Goal: Task Accomplishment & Management: Complete application form

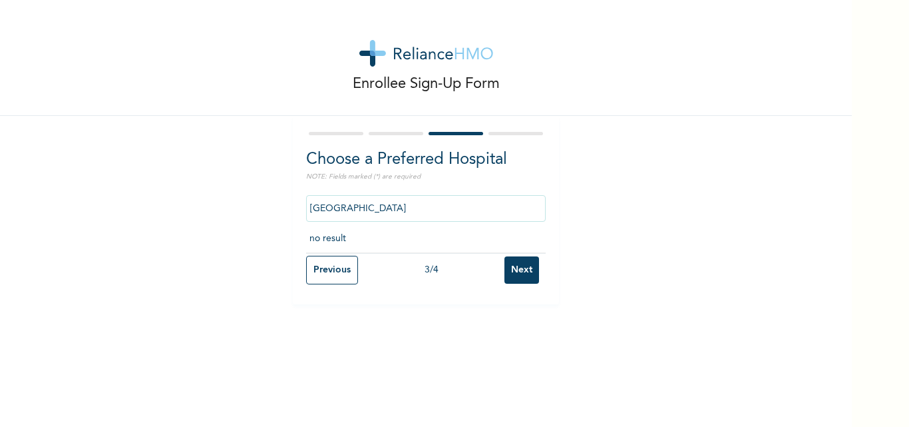
click at [385, 219] on input "[GEOGRAPHIC_DATA]" at bounding box center [426, 208] width 240 height 27
click at [381, 174] on p "NOTE: Fields marked (*) are required" at bounding box center [426, 177] width 240 height 10
click at [388, 207] on input "[GEOGRAPHIC_DATA]" at bounding box center [426, 208] width 240 height 27
click at [364, 160] on h2 "Choose a Preferred Hospital" at bounding box center [426, 160] width 240 height 24
click at [332, 271] on input "Previous" at bounding box center [332, 270] width 52 height 29
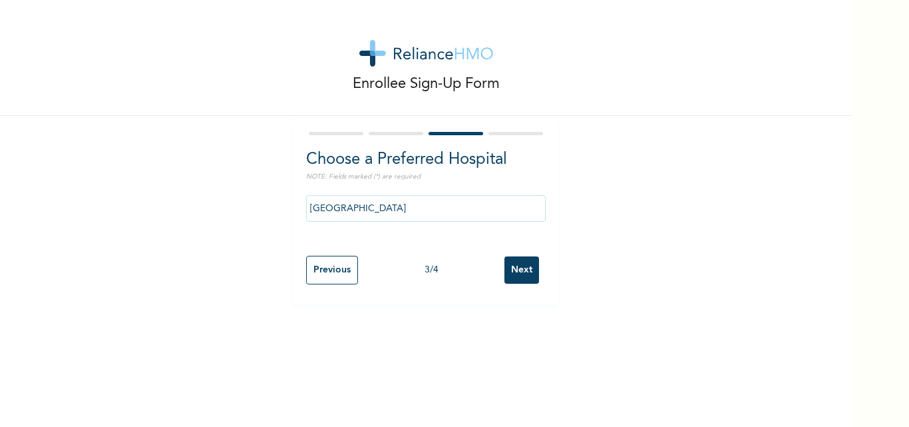
select select "25"
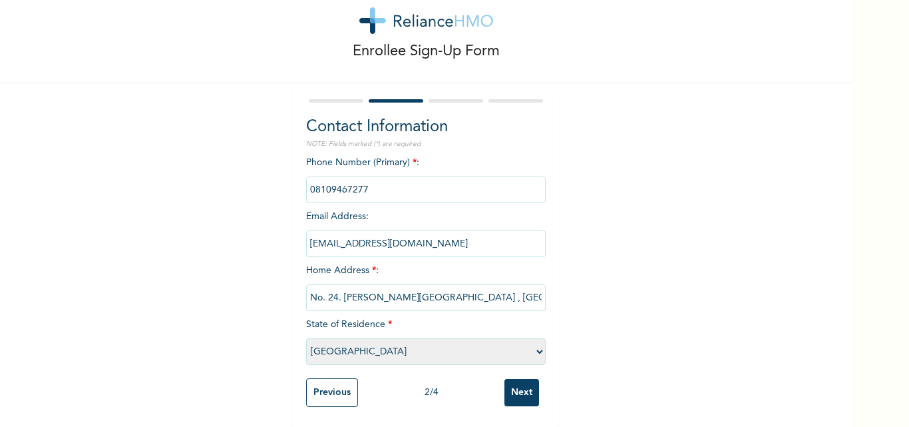
scroll to position [43, 0]
click at [519, 386] on input "Next" at bounding box center [522, 392] width 35 height 27
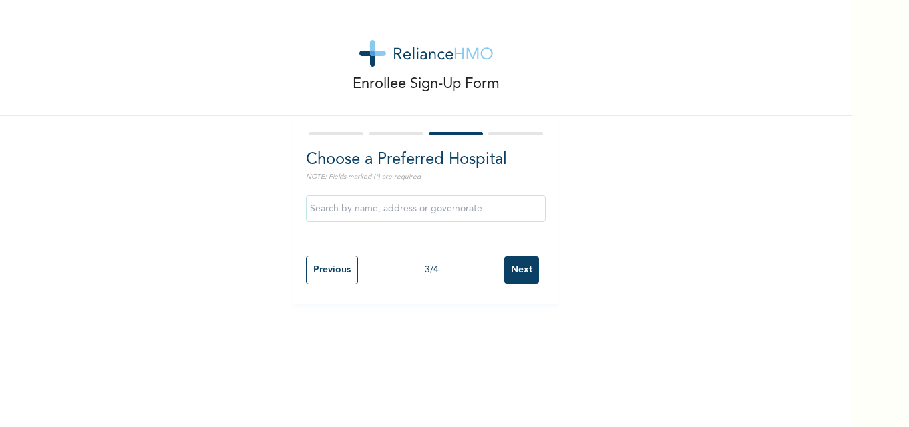
scroll to position [0, 0]
click at [398, 210] on input "text" at bounding box center [426, 208] width 240 height 27
type input "[GEOGRAPHIC_DATA]"
click input "Next" at bounding box center [522, 269] width 35 height 27
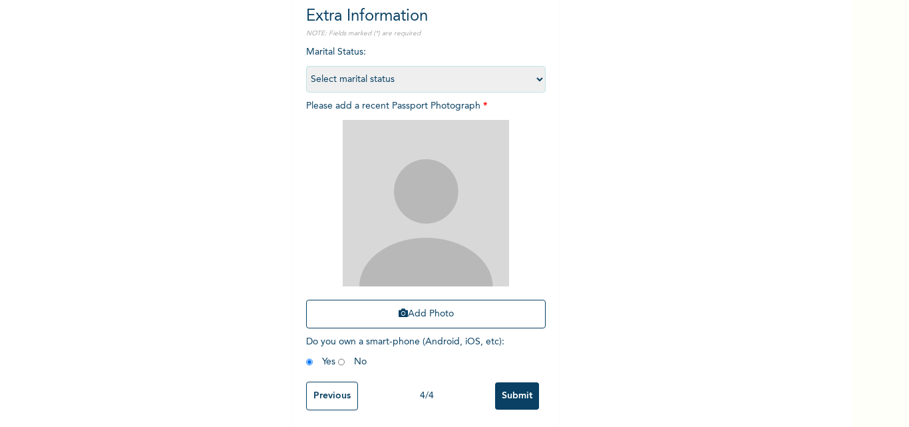
scroll to position [156, 0]
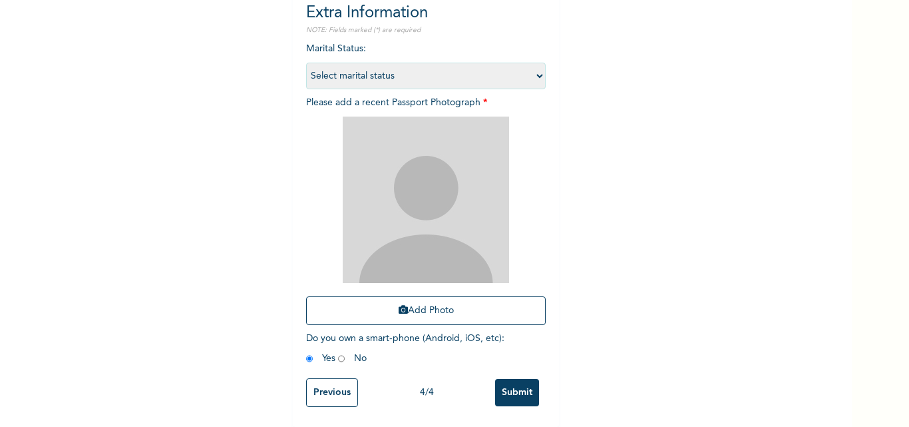
click at [338, 384] on input "Previous" at bounding box center [332, 392] width 52 height 29
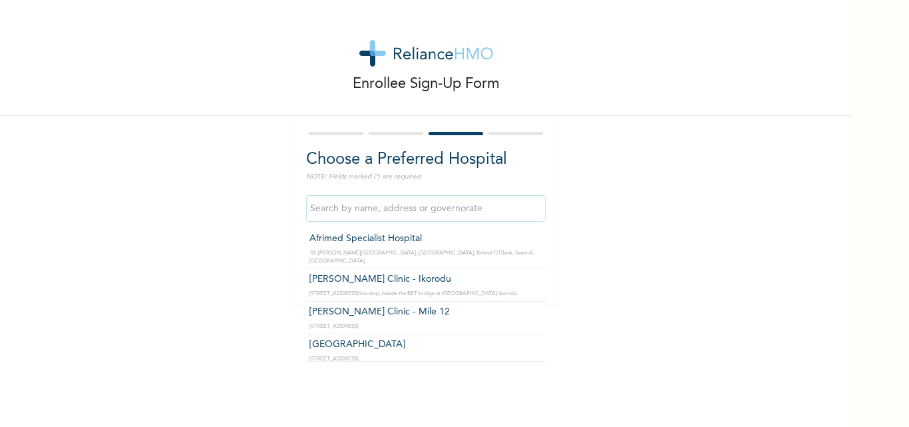
click at [360, 208] on input "text" at bounding box center [426, 208] width 240 height 27
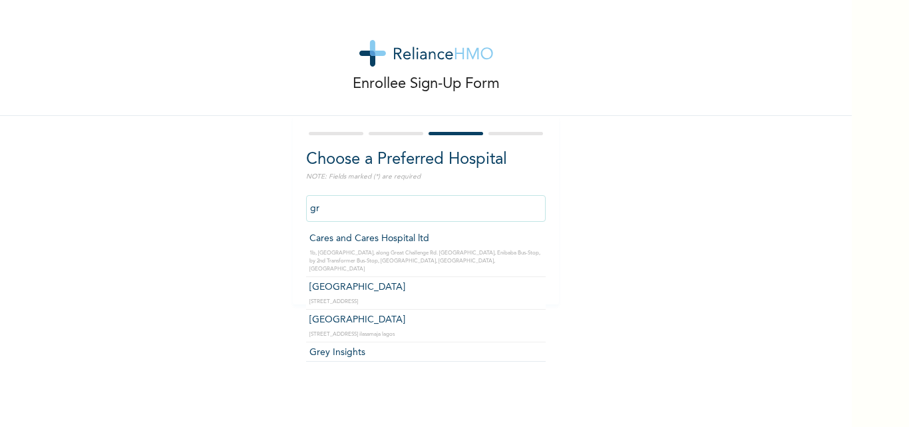
type input "g"
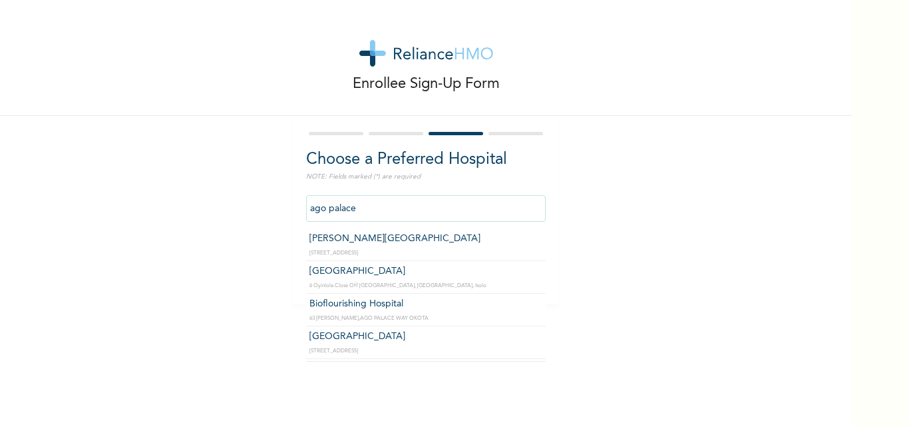
drag, startPoint x: 362, startPoint y: 208, endPoint x: 295, endPoint y: 212, distance: 66.7
click at [295, 212] on div "Choose a Preferred Hospital NOTE: Fields marked (*) are required ago palace [PE…" at bounding box center [426, 210] width 266 height 188
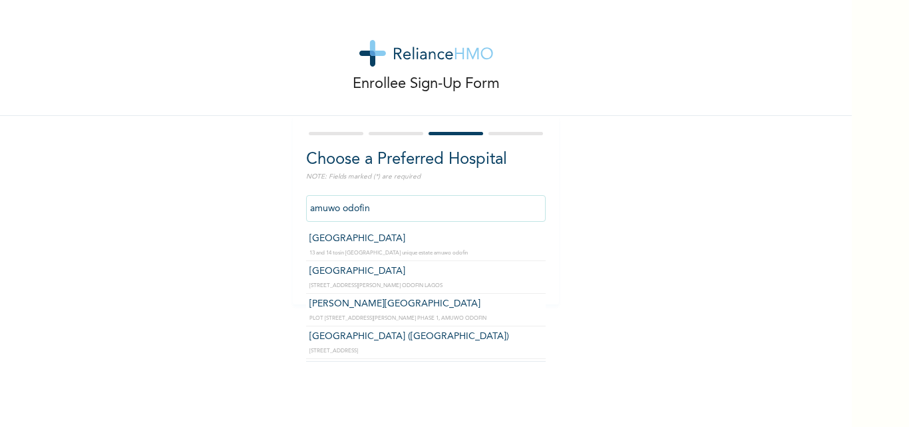
type input "[GEOGRAPHIC_DATA]"
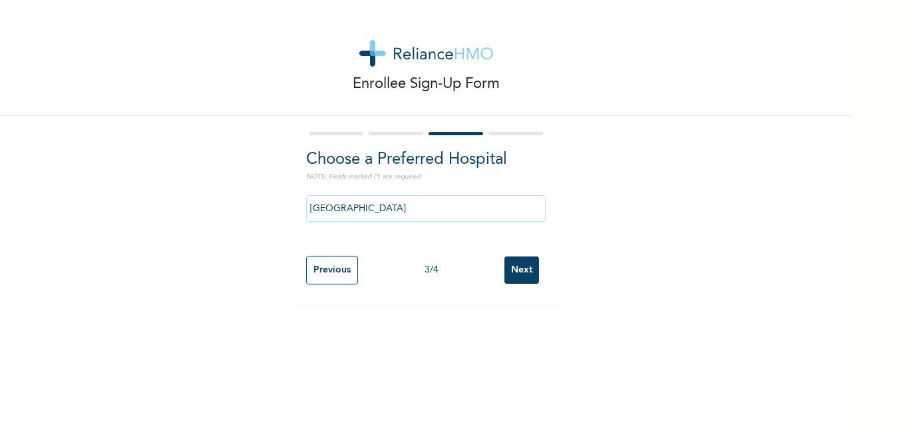
click at [523, 272] on input "Next" at bounding box center [522, 269] width 35 height 27
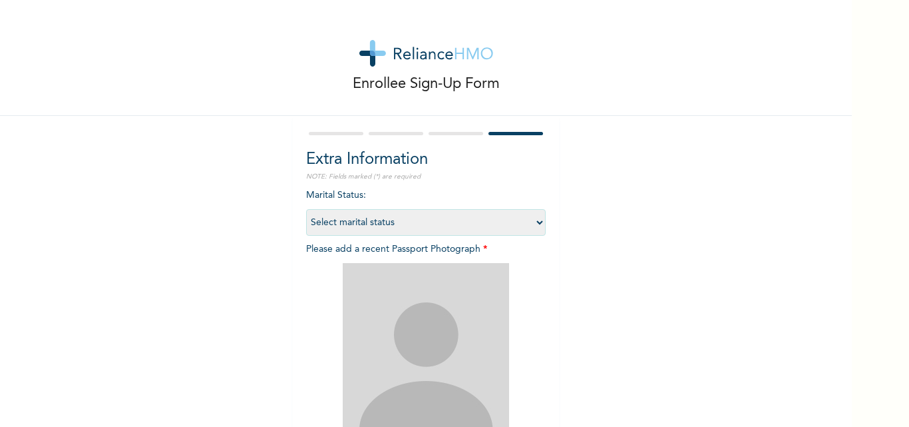
click at [497, 218] on select "Select marital status [DEMOGRAPHIC_DATA] Married [DEMOGRAPHIC_DATA] Widow/[DEMO…" at bounding box center [426, 222] width 240 height 27
click at [306, 209] on select "Select marital status [DEMOGRAPHIC_DATA] Married [DEMOGRAPHIC_DATA] Widow/[DEMO…" at bounding box center [426, 222] width 240 height 27
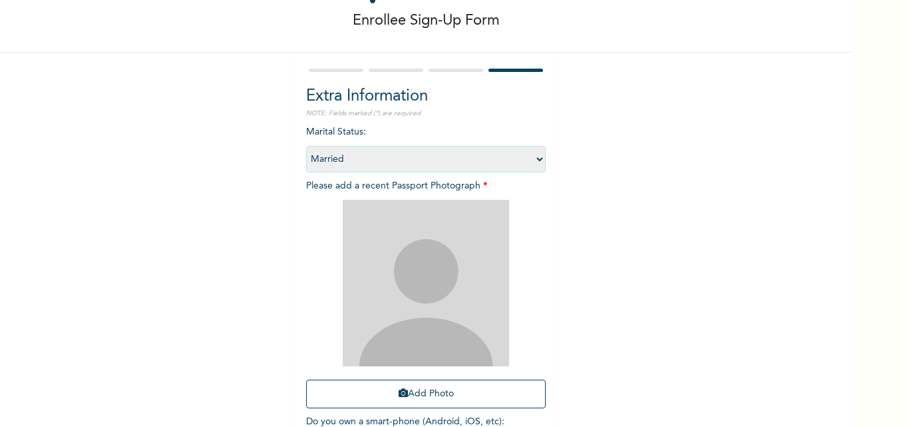
scroll to position [67, 0]
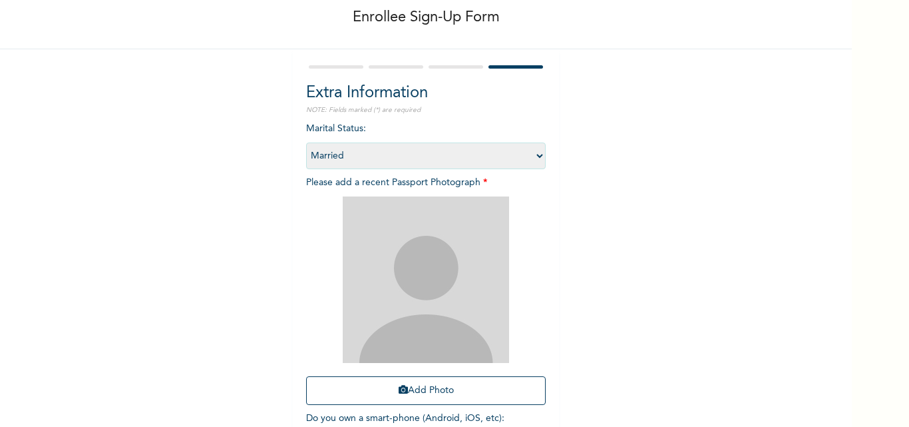
click at [533, 154] on select "Select marital status [DEMOGRAPHIC_DATA] Married [DEMOGRAPHIC_DATA] Widow/[DEMO…" at bounding box center [426, 155] width 240 height 27
select select "1"
click at [306, 142] on select "Select marital status [DEMOGRAPHIC_DATA] Married [DEMOGRAPHIC_DATA] Widow/[DEMO…" at bounding box center [426, 155] width 240 height 27
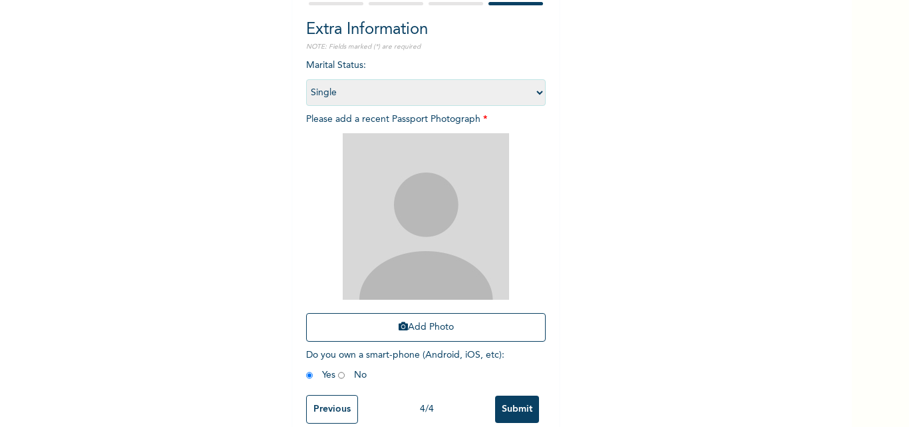
scroll to position [133, 0]
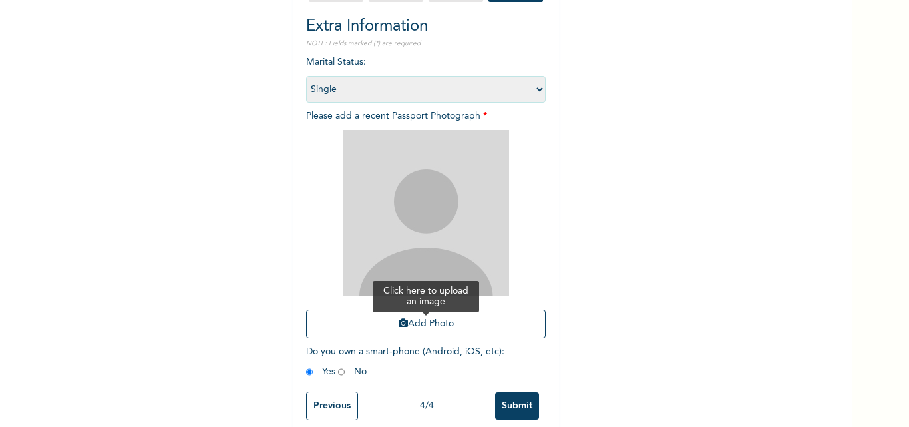
click at [423, 324] on button "Add Photo" at bounding box center [426, 324] width 240 height 29
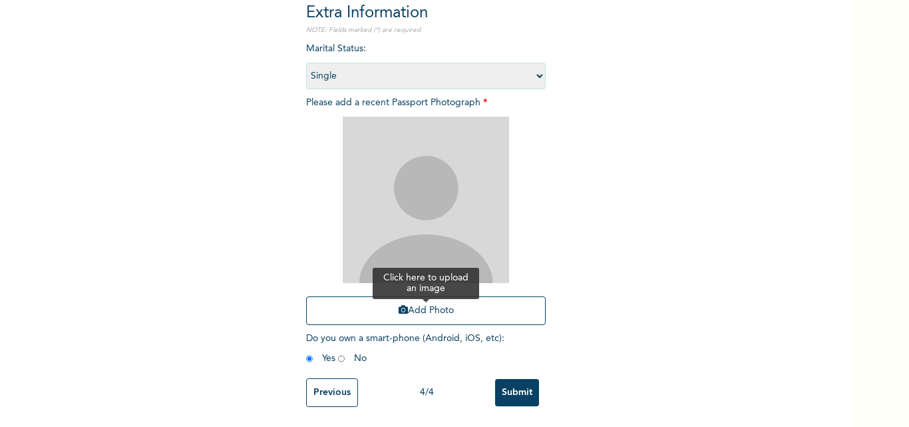
scroll to position [156, 0]
click at [519, 387] on input "Submit" at bounding box center [517, 392] width 44 height 27
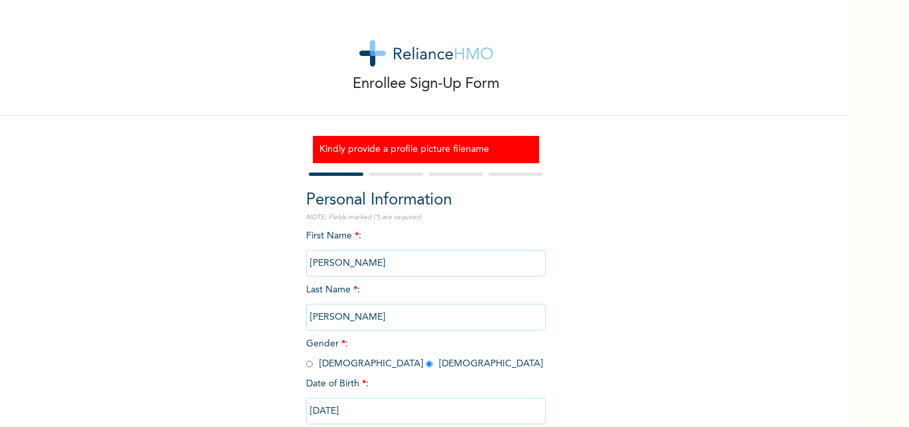
scroll to position [82, 0]
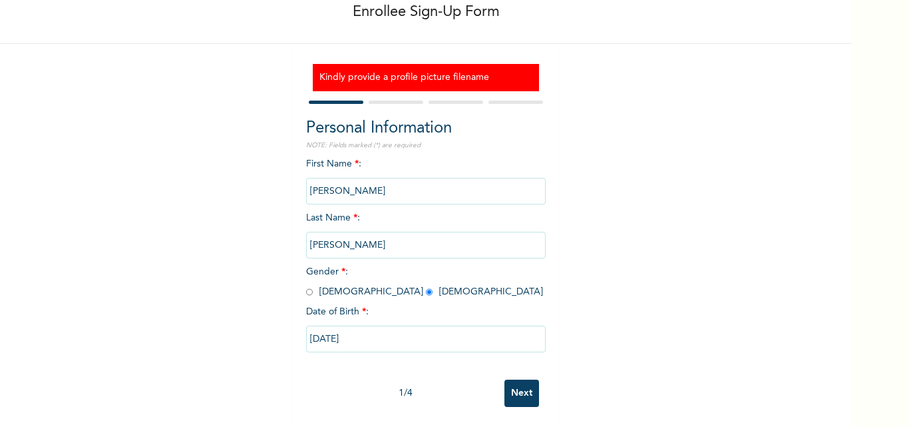
click at [505, 383] on input "Next" at bounding box center [522, 392] width 35 height 27
select select "25"
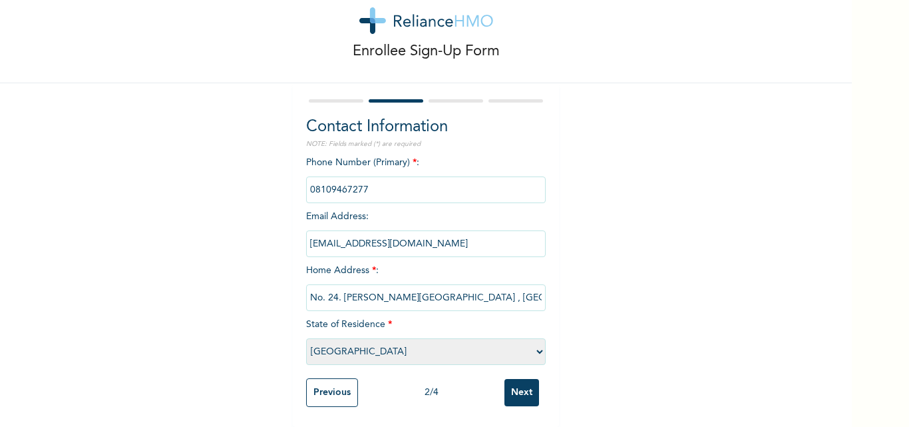
scroll to position [43, 0]
click at [509, 379] on input "Next" at bounding box center [522, 392] width 35 height 27
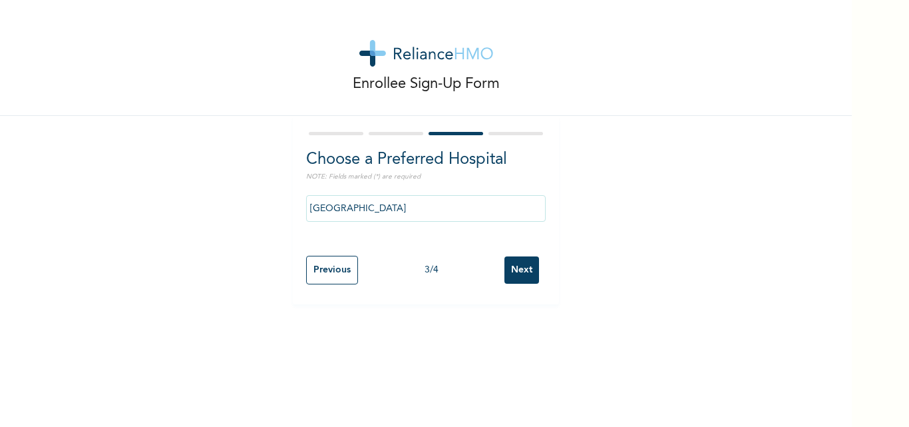
click at [511, 269] on input "Next" at bounding box center [522, 269] width 35 height 27
select select "1"
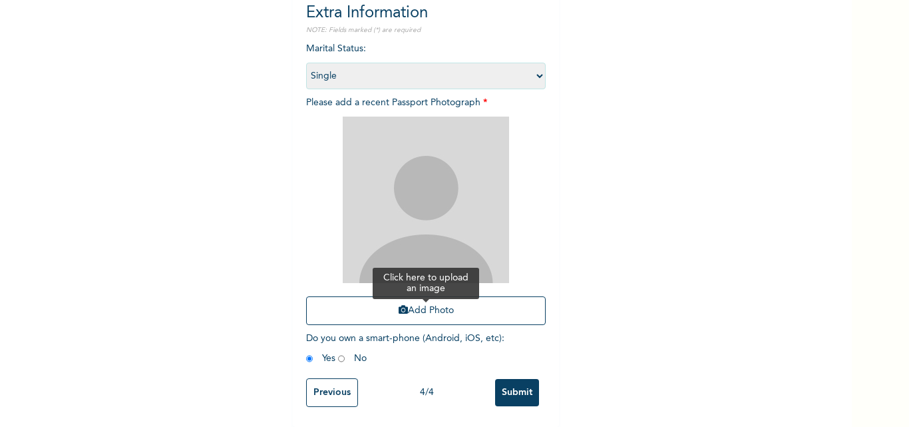
scroll to position [156, 0]
click at [509, 383] on input "Submit" at bounding box center [517, 392] width 44 height 27
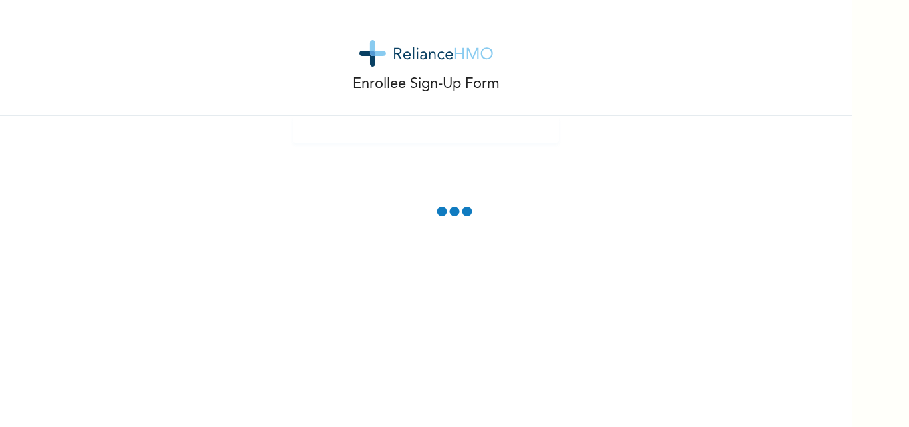
scroll to position [82, 0]
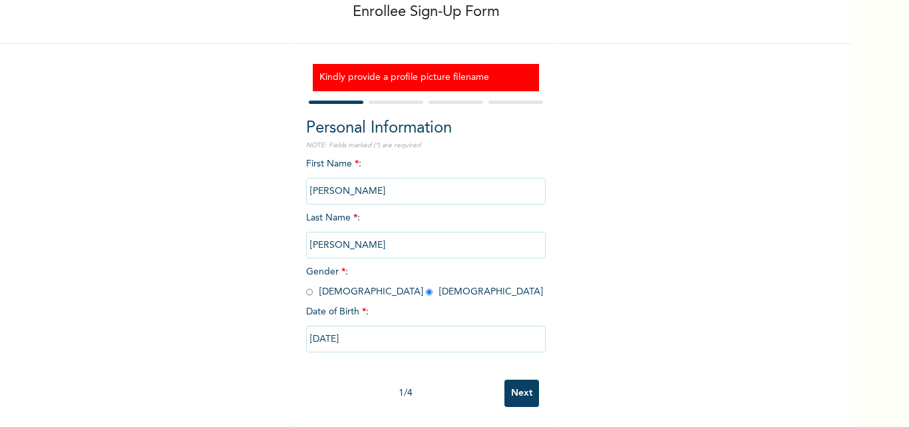
click at [507, 379] on input "Next" at bounding box center [522, 392] width 35 height 27
select select "25"
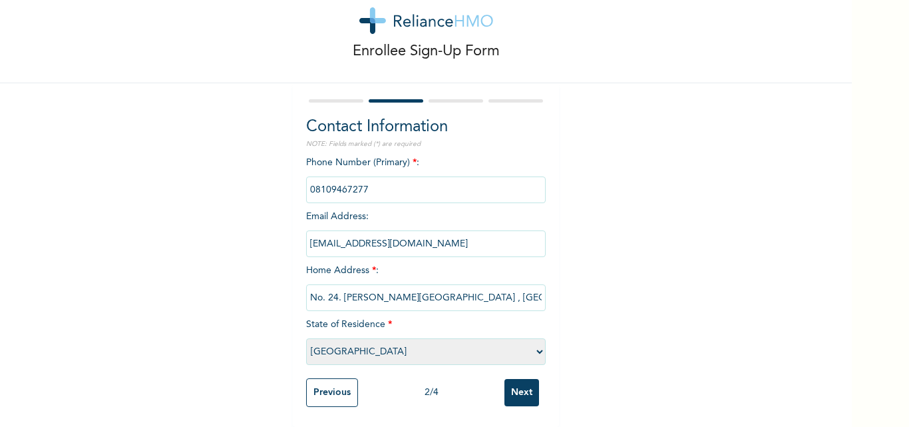
scroll to position [43, 0]
click at [510, 383] on input "Next" at bounding box center [522, 392] width 35 height 27
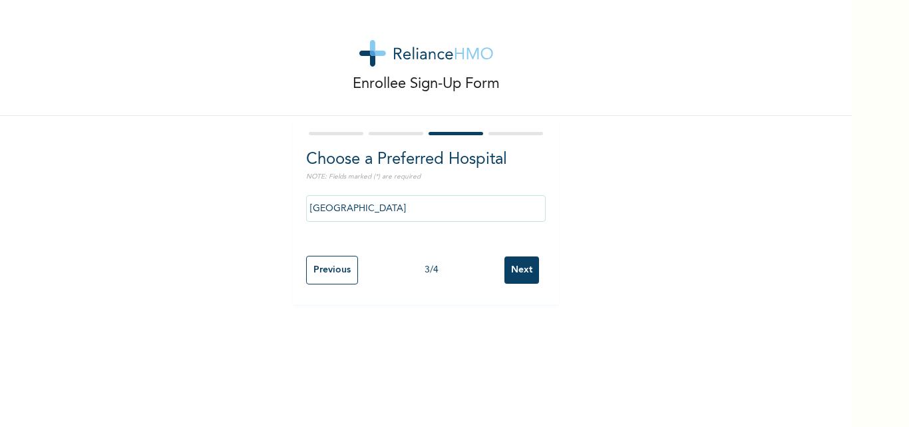
click at [523, 268] on input "Next" at bounding box center [522, 269] width 35 height 27
select select "1"
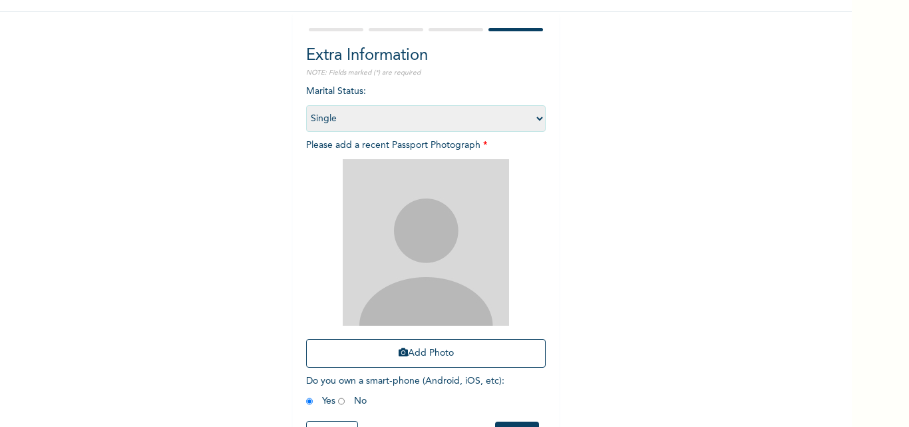
scroll to position [156, 0]
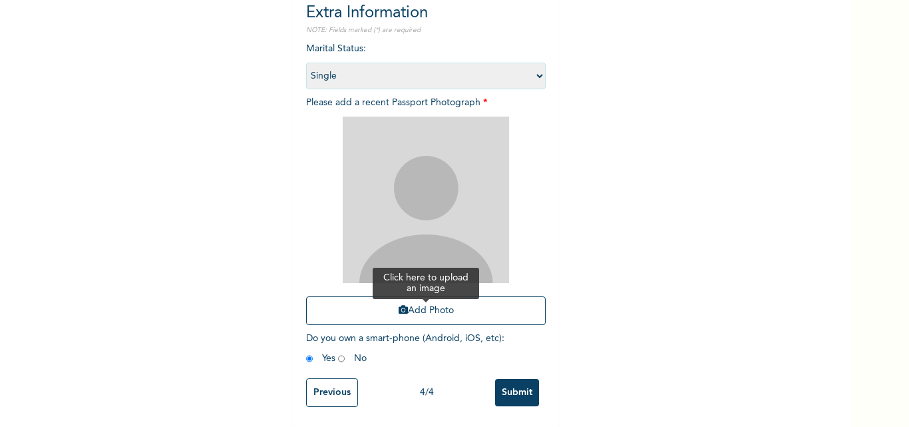
click at [360, 302] on button "Add Photo" at bounding box center [426, 310] width 240 height 29
click at [439, 296] on button "Add Photo" at bounding box center [426, 310] width 240 height 29
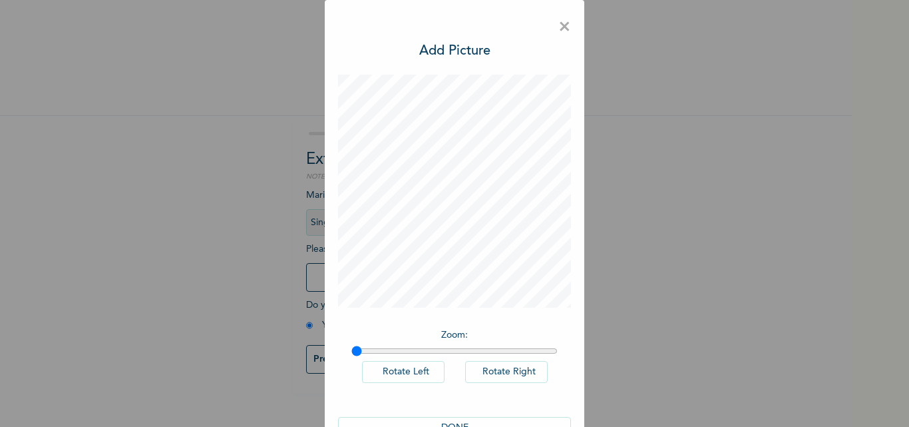
scroll to position [0, 0]
click at [459, 419] on button "DONE" at bounding box center [454, 428] width 233 height 22
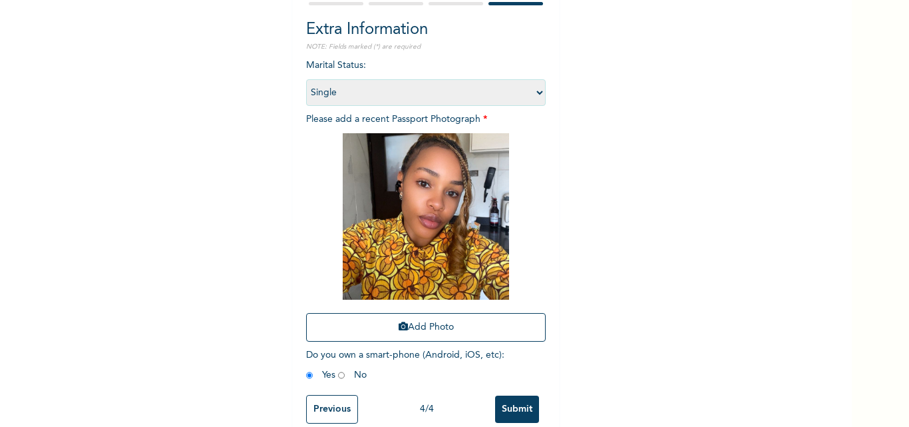
scroll to position [156, 0]
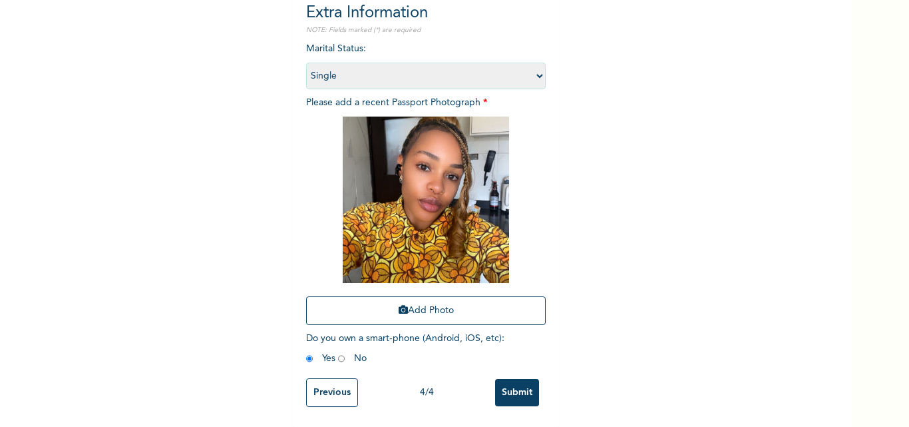
click at [511, 387] on input "Submit" at bounding box center [517, 392] width 44 height 27
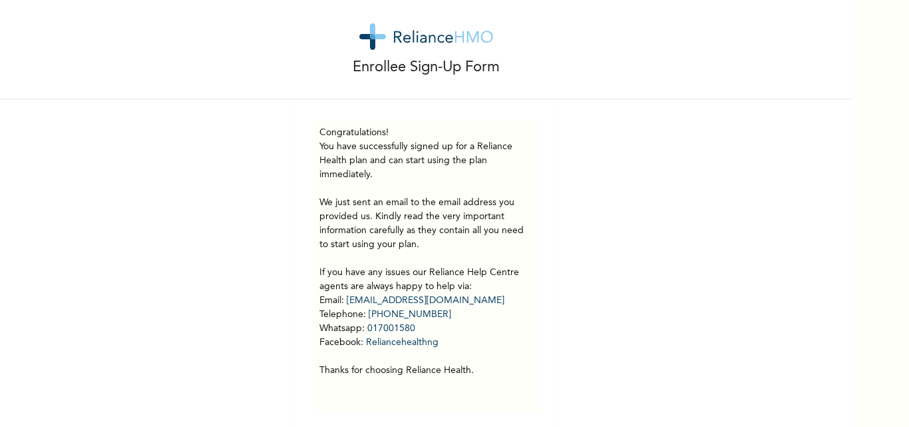
scroll to position [32, 0]
